Goal: Book appointment/travel/reservation

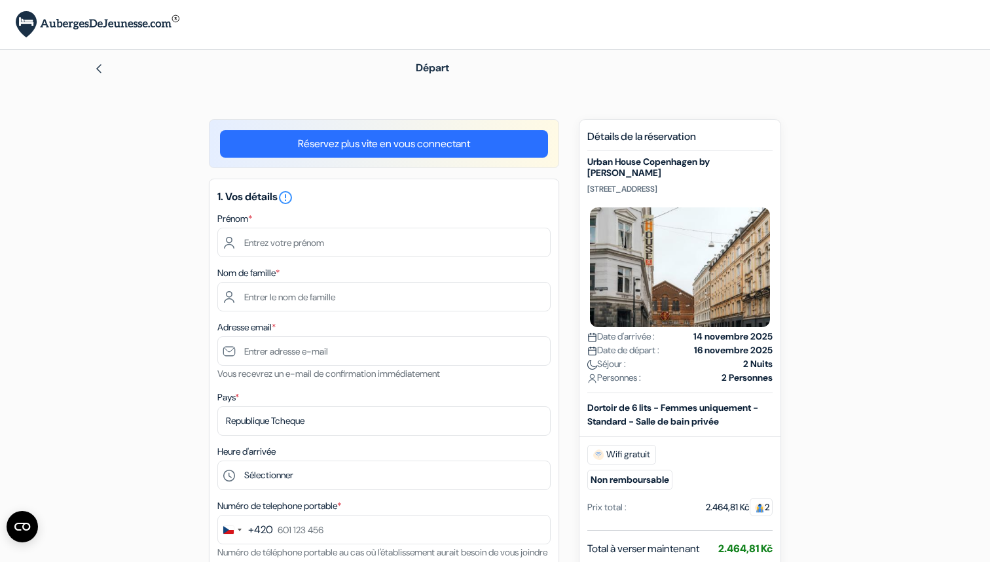
scroll to position [73, 0]
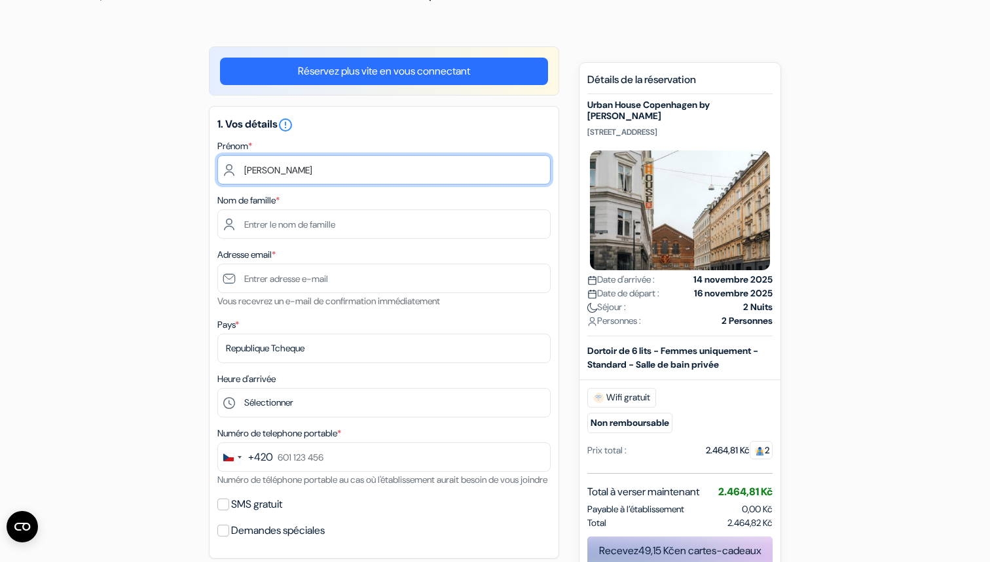
type input "Margot"
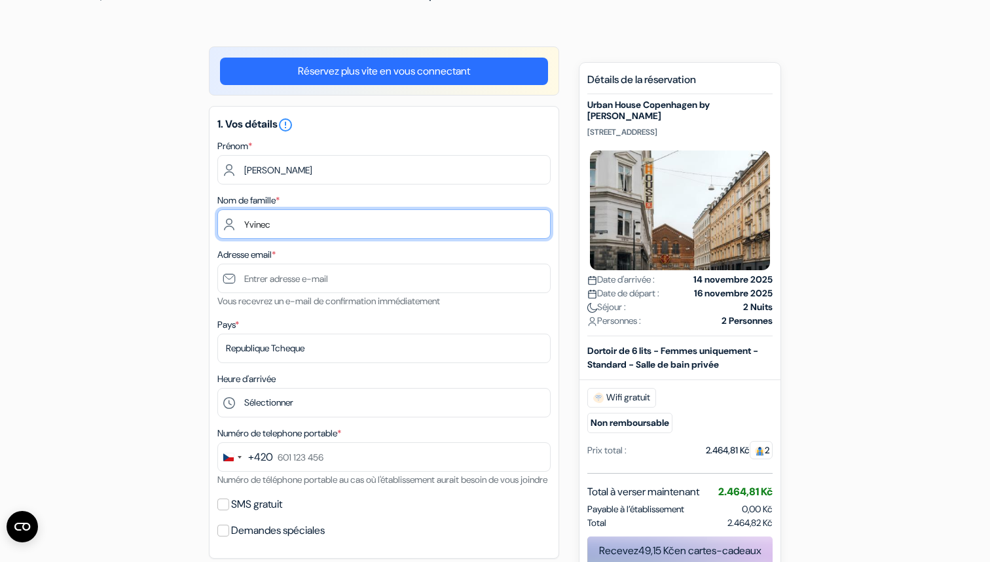
type input "Yvinec"
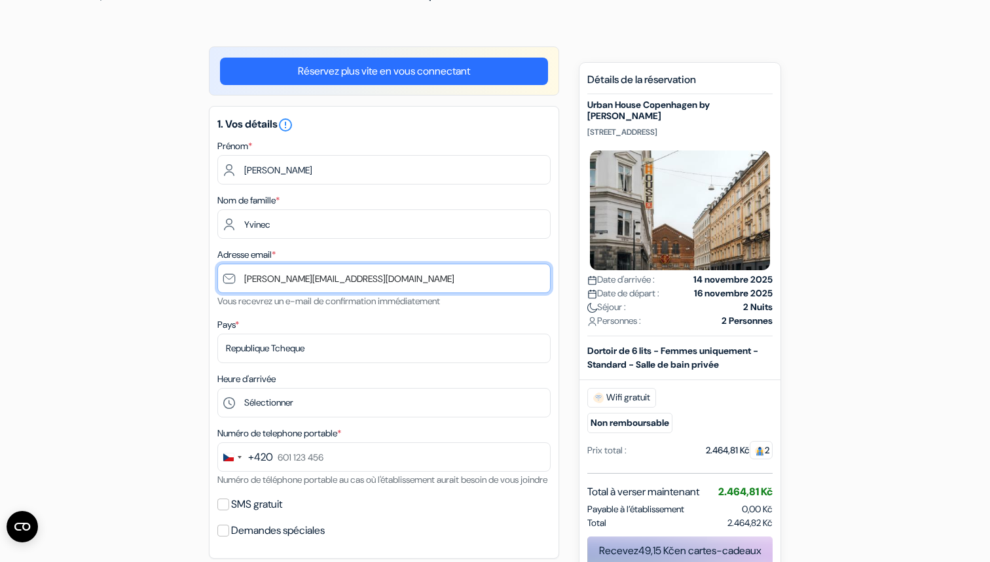
type input "[EMAIL_ADDRESS][DOMAIN_NAME]"
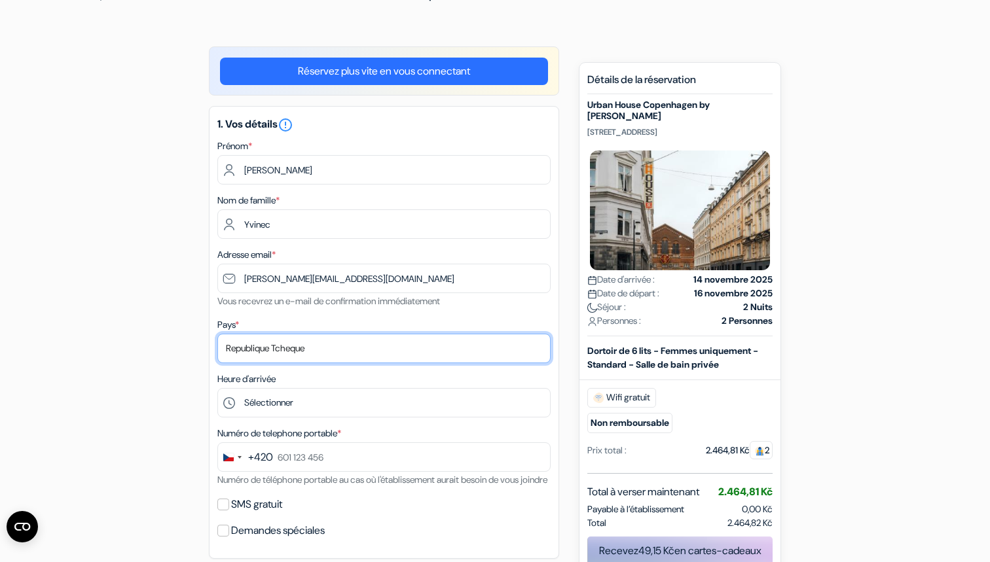
select select "67"
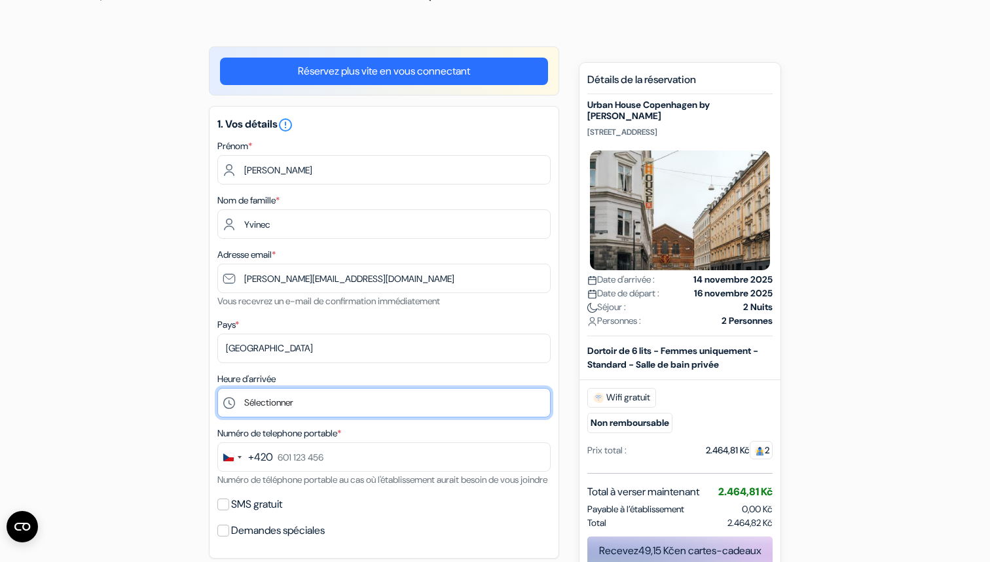
select select "15"
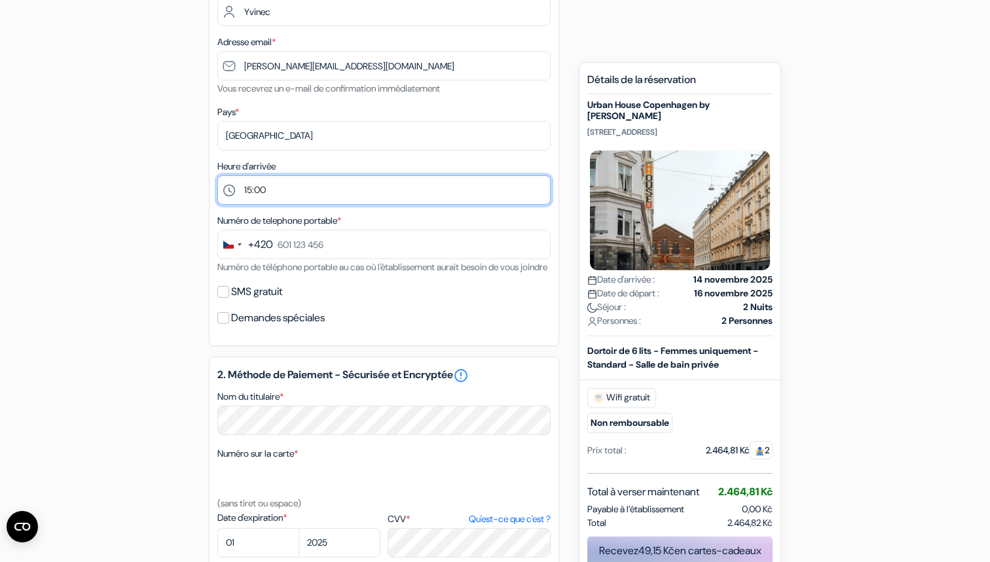
scroll to position [293, 0]
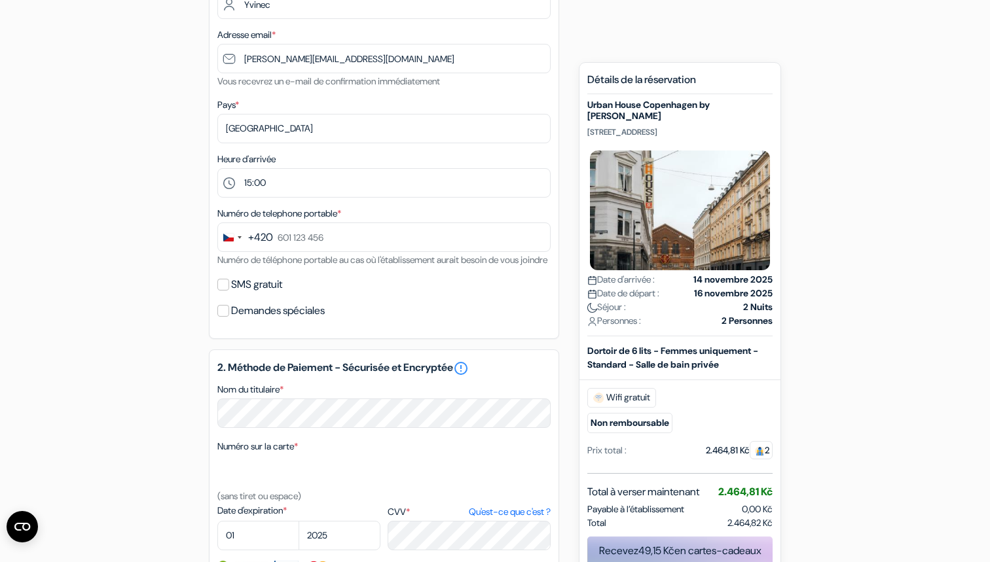
click at [259, 238] on div "+420" at bounding box center [260, 238] width 25 height 16
type input """
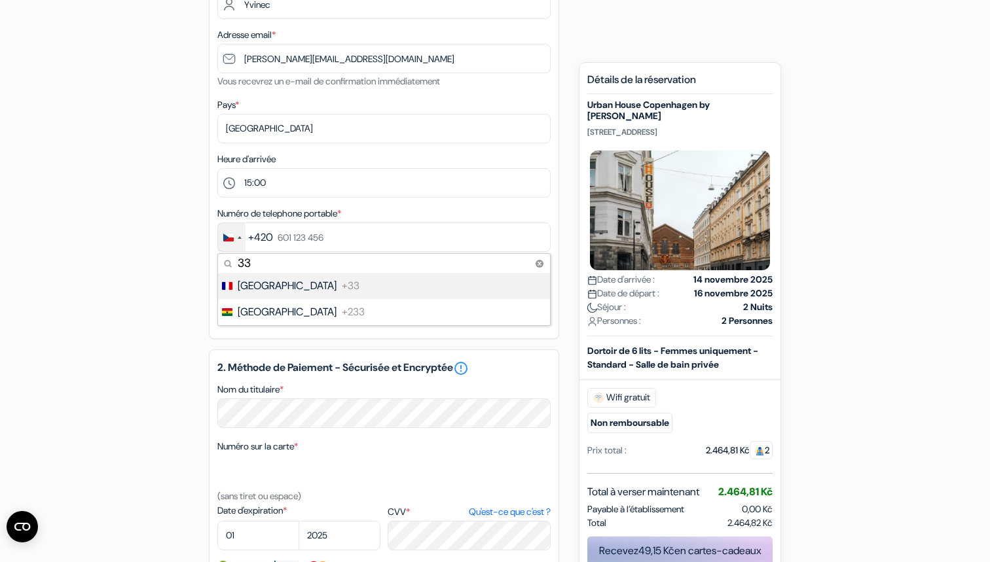
type input "33"
click at [251, 285] on span "France" at bounding box center [287, 286] width 99 height 16
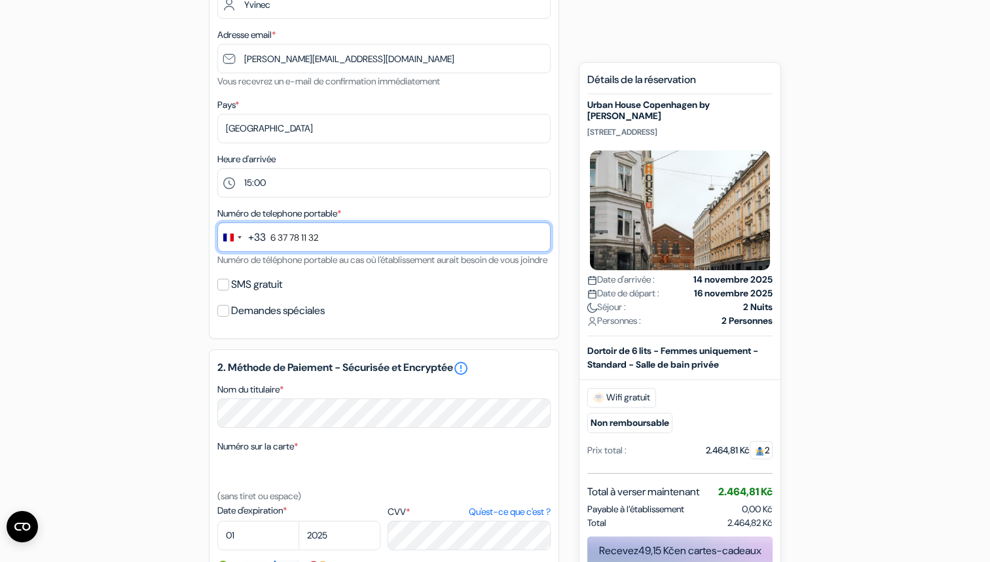
type input "6 37 78 11 32"
click at [320, 285] on div "1. Vos détails error_outline Prénom * Margot Nom de famille * Yvinec Adresse em…" at bounding box center [384, 112] width 350 height 453
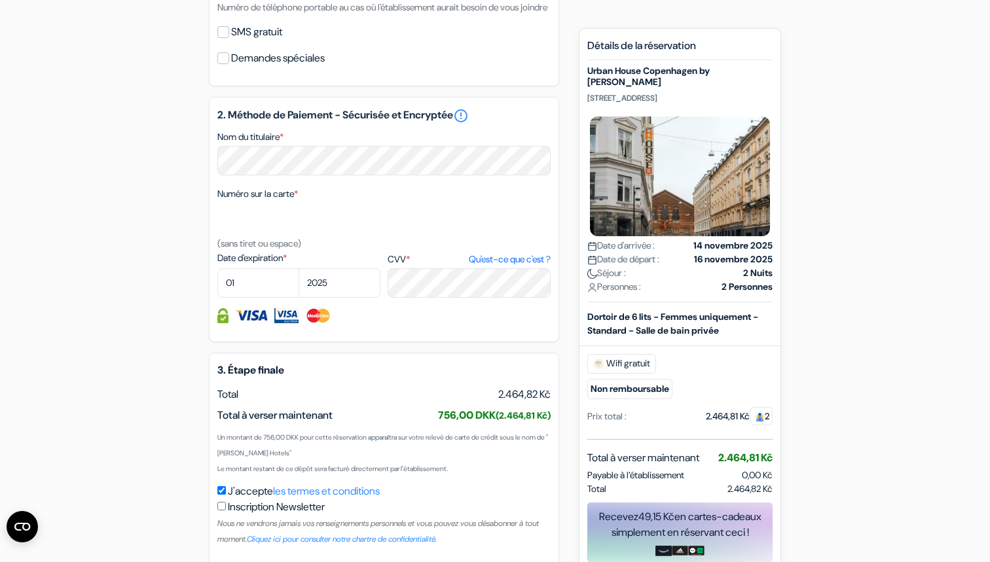
scroll to position [546, 0]
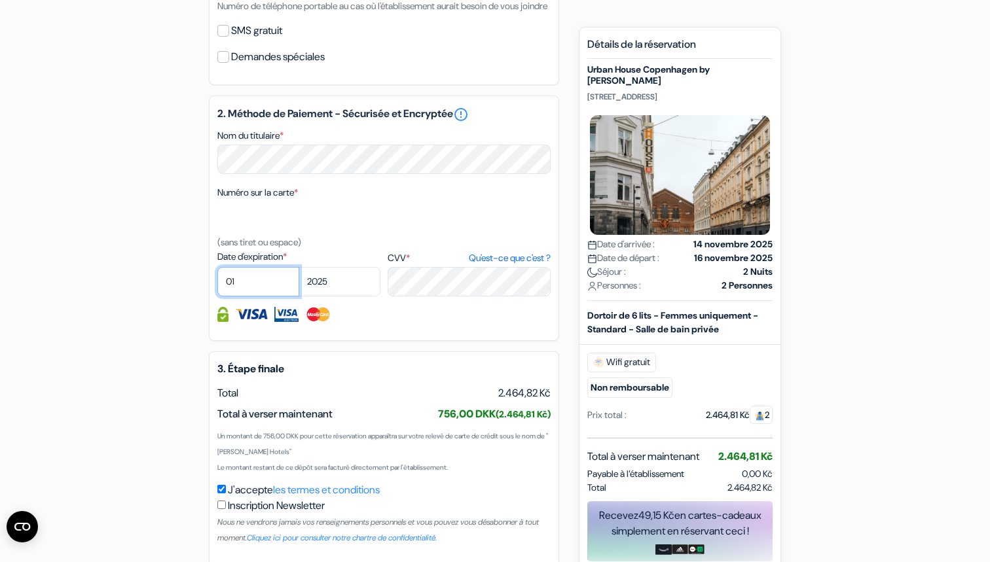
select select "10"
click at [148, 330] on div "add_box Urban House Copenhagen by MEININGER Colbjoernsensgade 5-11 1652 Koebenh…" at bounding box center [495, 93] width 864 height 1040
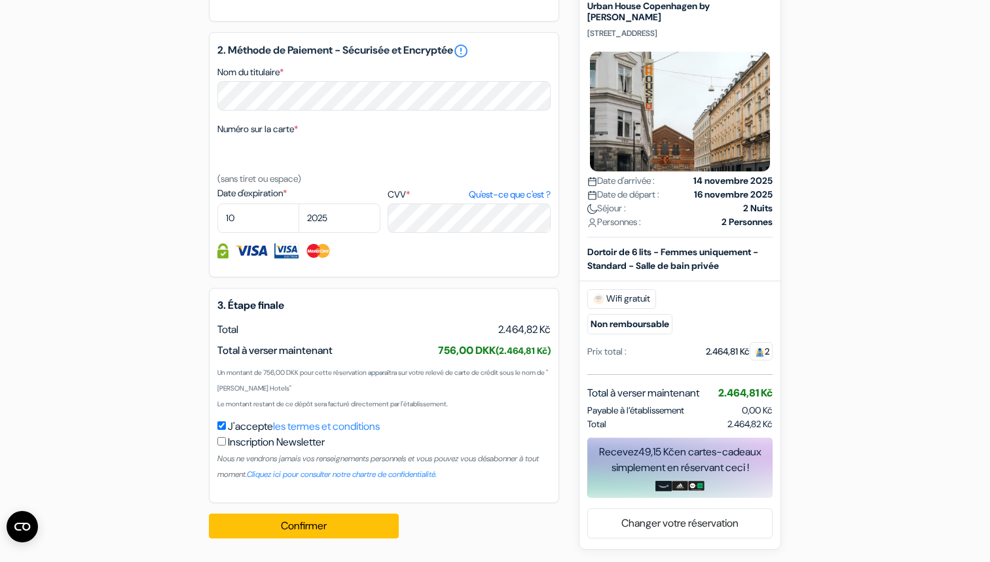
scroll to position [626, 0]
click at [335, 521] on button "Confirmer Loading..." at bounding box center [304, 526] width 190 height 25
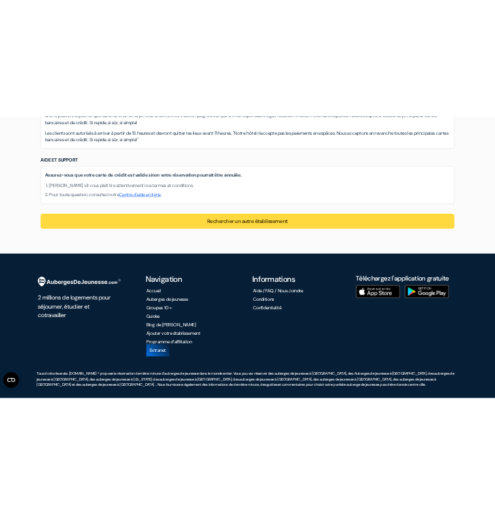
scroll to position [1467, 0]
